Goal: Information Seeking & Learning: Check status

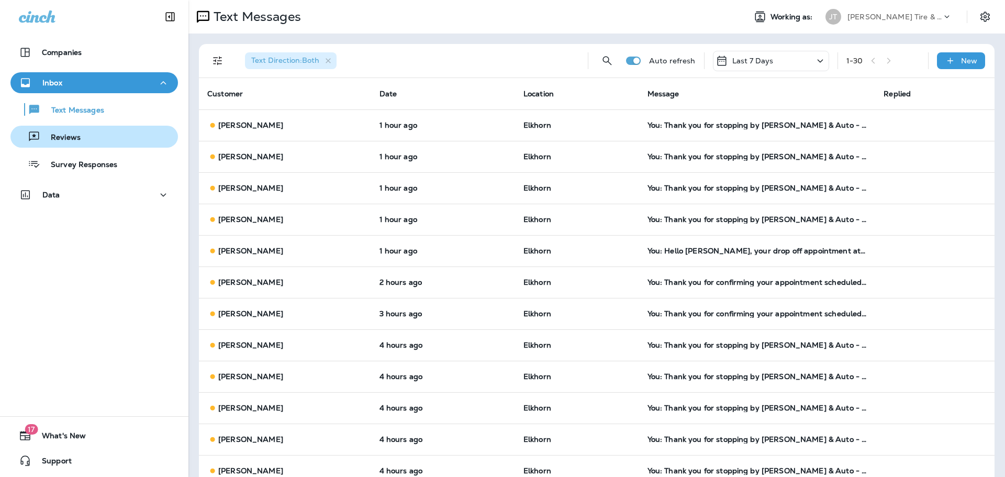
click at [72, 140] on p "Reviews" at bounding box center [60, 138] width 40 height 10
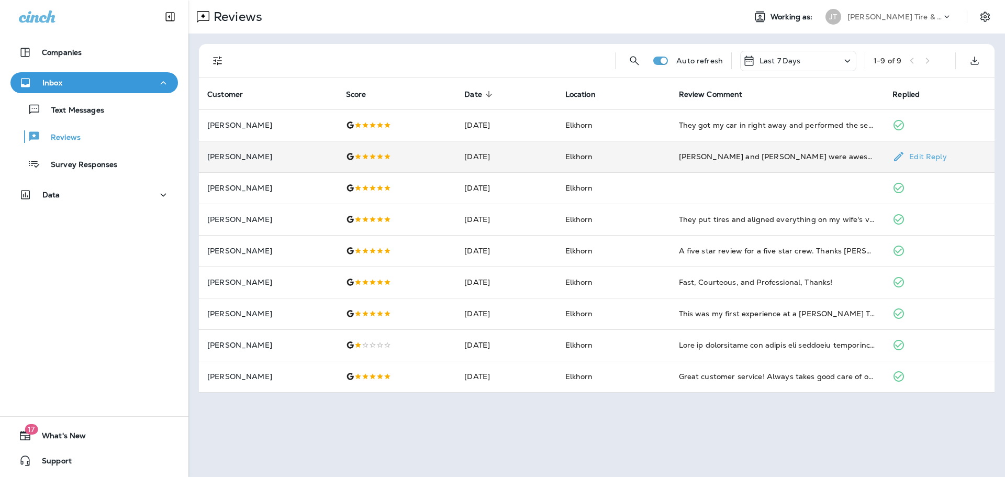
click at [639, 157] on td "Elkhorn" at bounding box center [614, 156] width 114 height 31
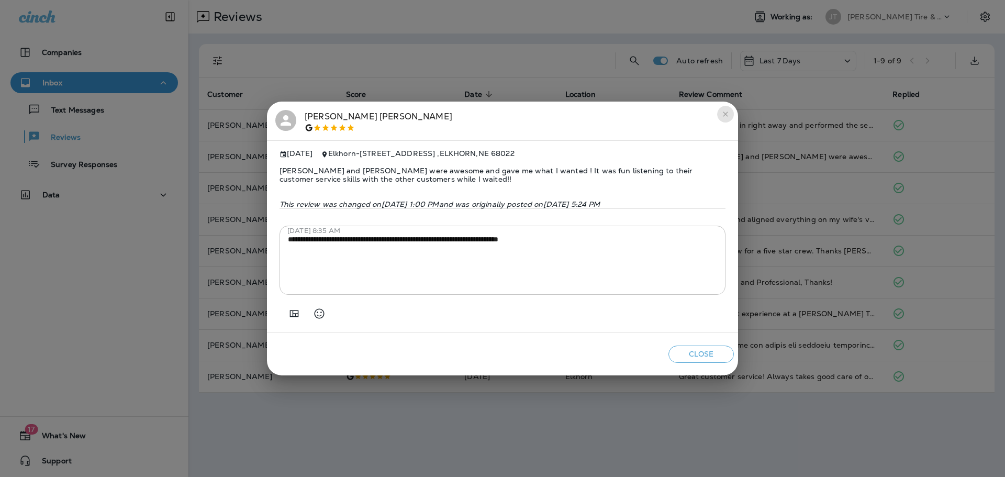
click at [725, 112] on icon "close" at bounding box center [725, 114] width 5 height 5
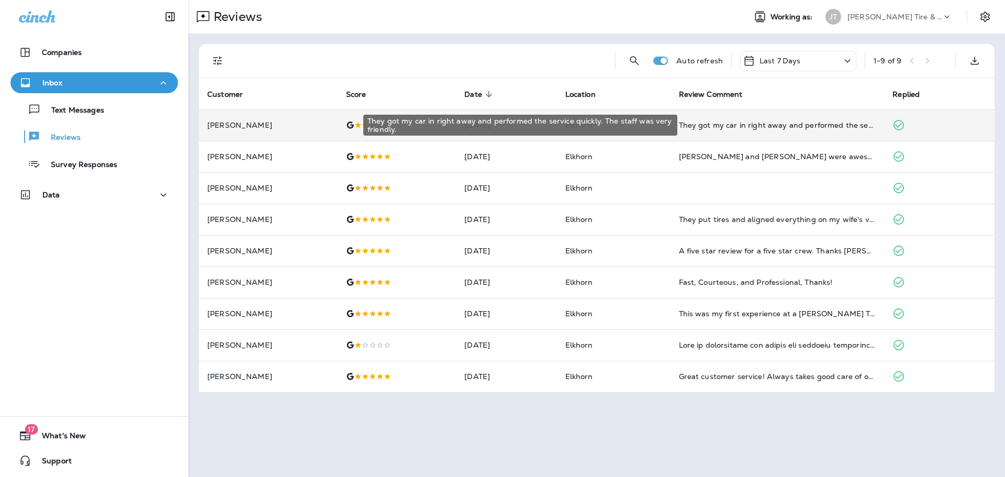
click at [749, 126] on div "They got my car in right away and performed the service quickly. The staff was …" at bounding box center [777, 125] width 197 height 10
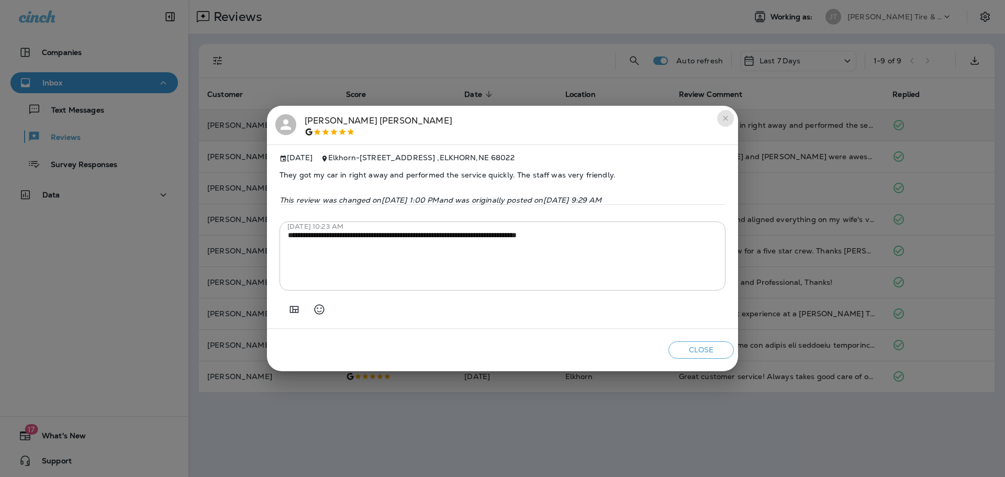
click at [726, 116] on icon "close" at bounding box center [725, 118] width 5 height 5
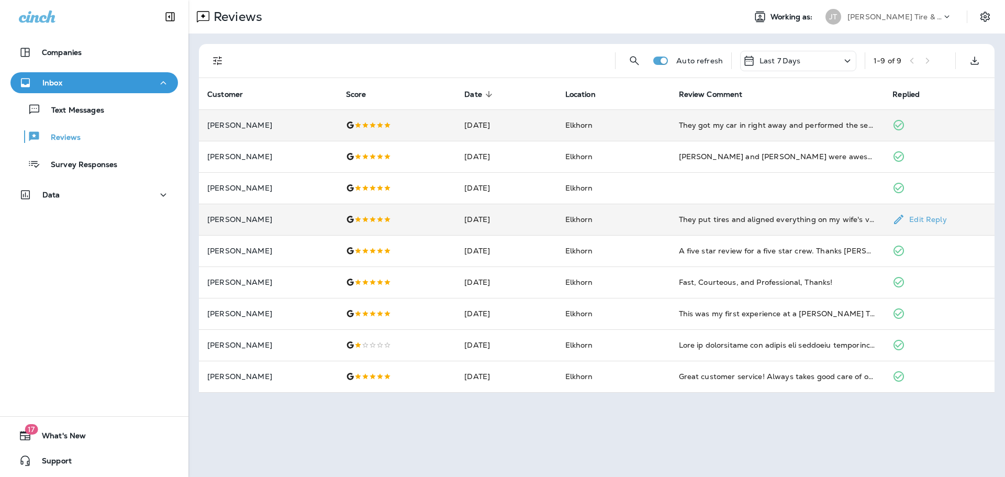
click at [729, 229] on td "They put tires and aligned everything on my wife's vehicle and when I went to p…" at bounding box center [777, 219] width 214 height 31
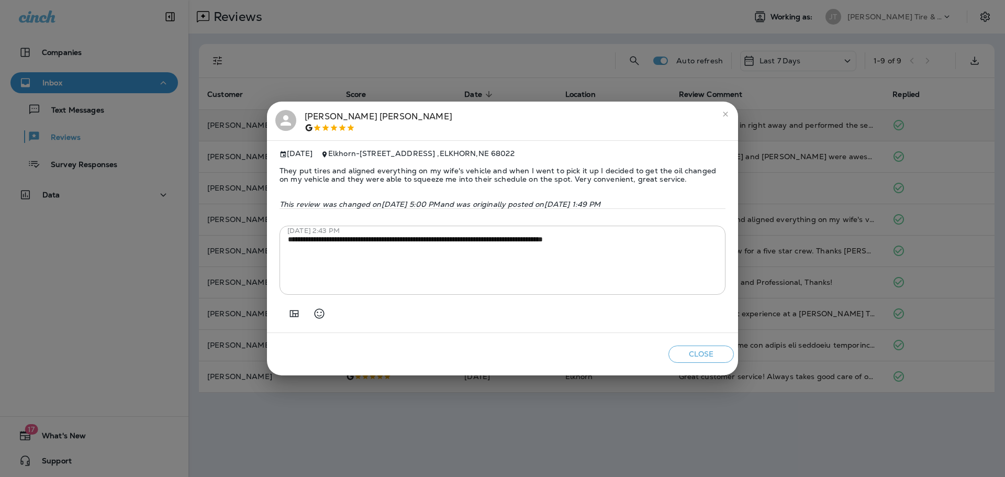
click at [726, 110] on icon "close" at bounding box center [725, 114] width 8 height 8
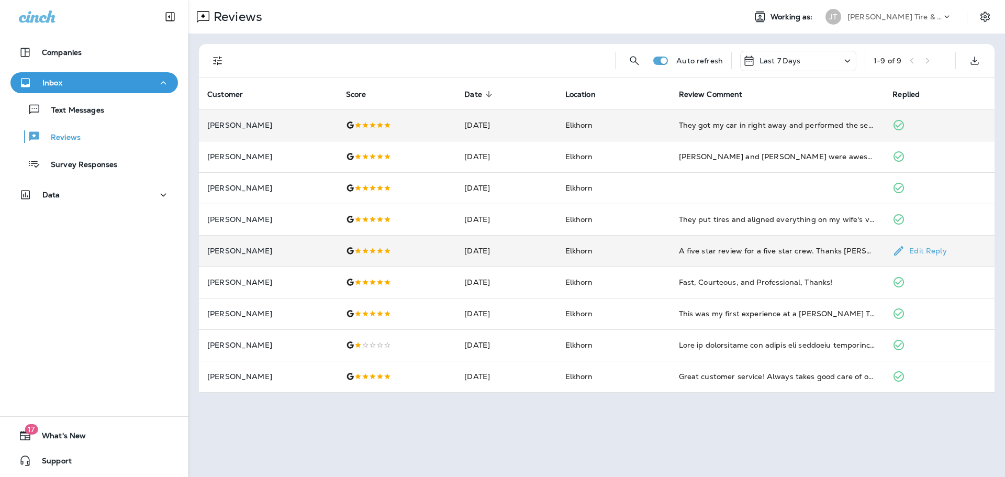
click at [654, 243] on td "Elkhorn" at bounding box center [614, 250] width 114 height 31
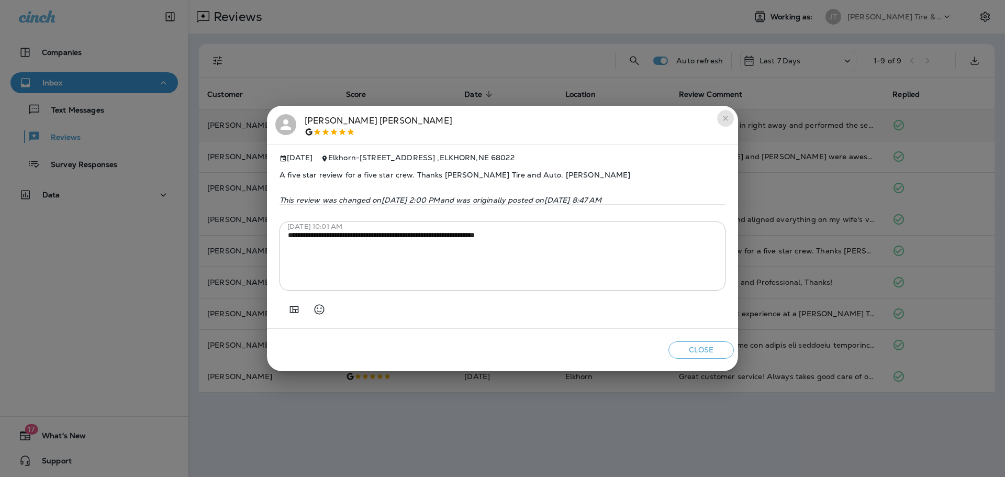
click at [723, 115] on icon "close" at bounding box center [725, 118] width 8 height 8
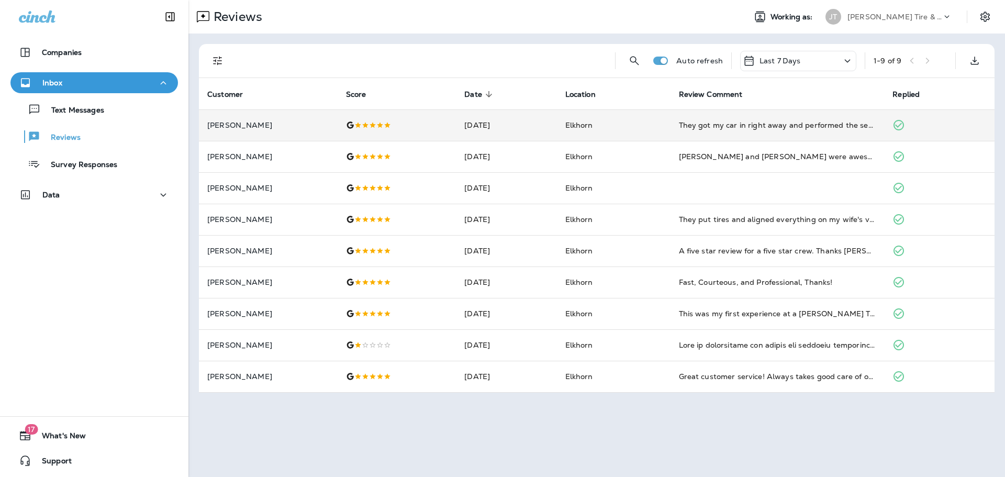
click at [930, 62] on div "1 - 9 of 9" at bounding box center [909, 61] width 73 height 16
click at [790, 61] on p "Last 7 Days" at bounding box center [779, 61] width 41 height 8
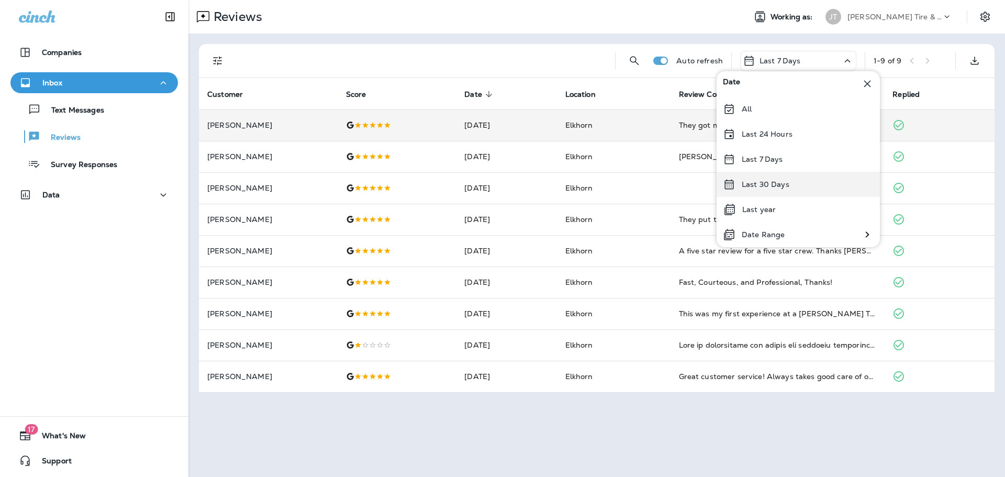
click at [751, 184] on p "Last 30 Days" at bounding box center [765, 184] width 48 height 8
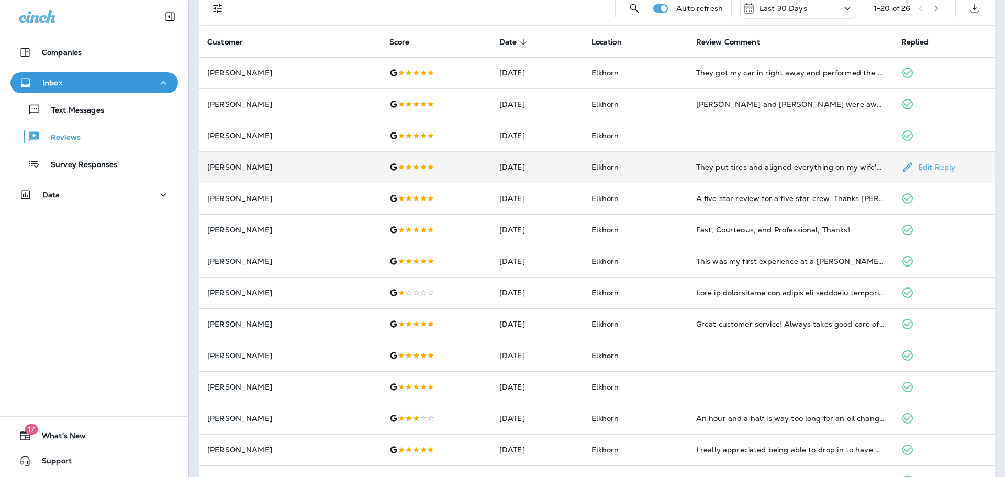
scroll to position [157, 0]
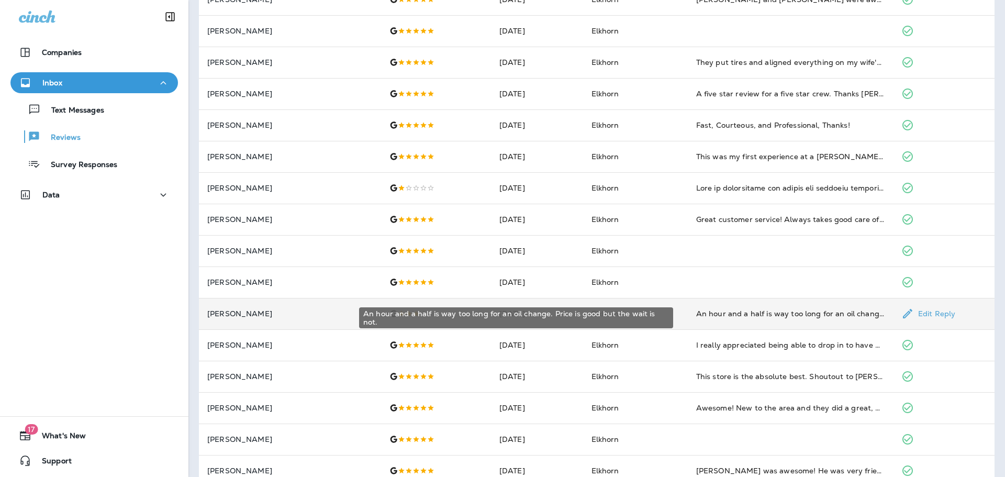
click at [719, 313] on div "An hour and a half is way too long for an oil change. Price is good but the wai…" at bounding box center [790, 313] width 188 height 10
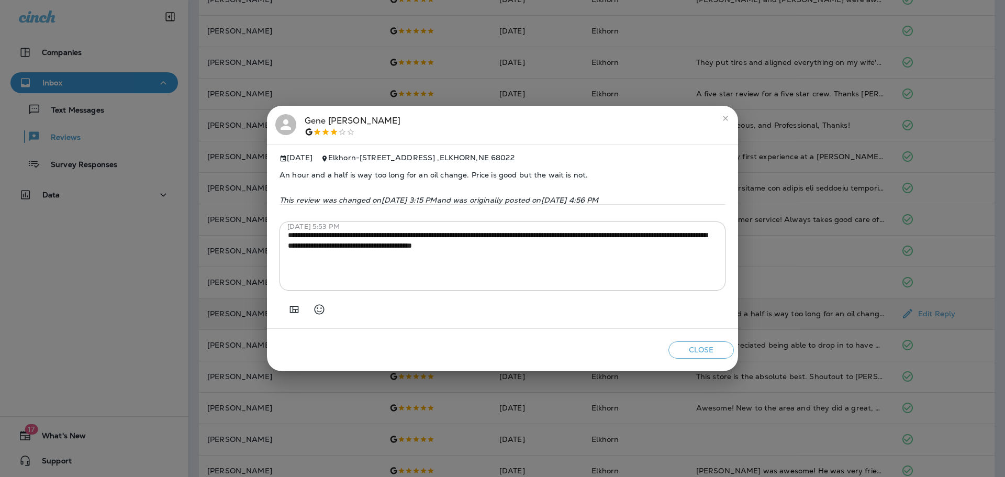
click at [725, 116] on icon "close" at bounding box center [725, 118] width 5 height 5
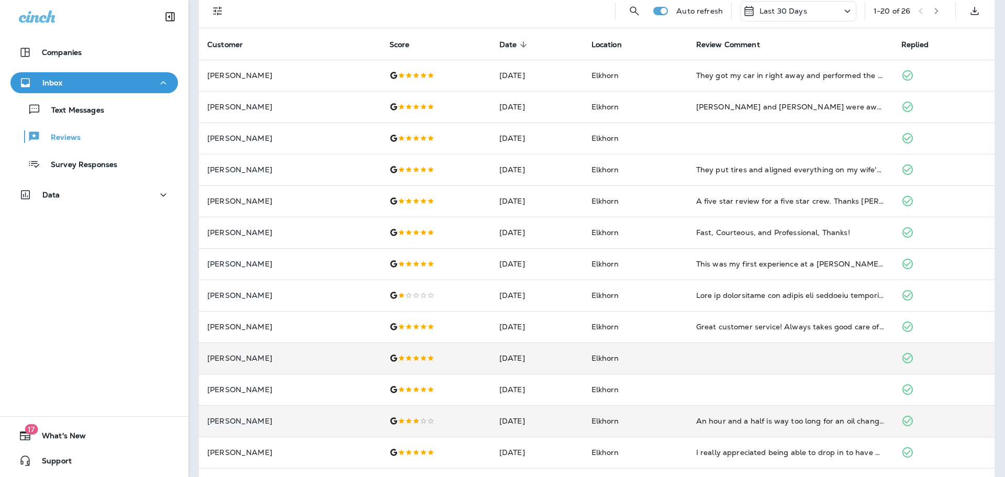
scroll to position [0, 0]
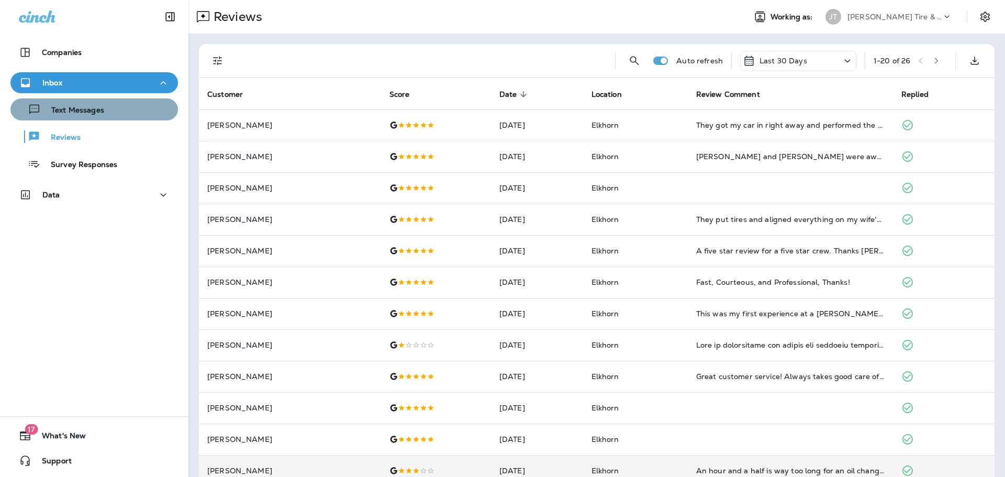
click at [95, 108] on p "Text Messages" at bounding box center [72, 111] width 63 height 10
